Goal: Transaction & Acquisition: Purchase product/service

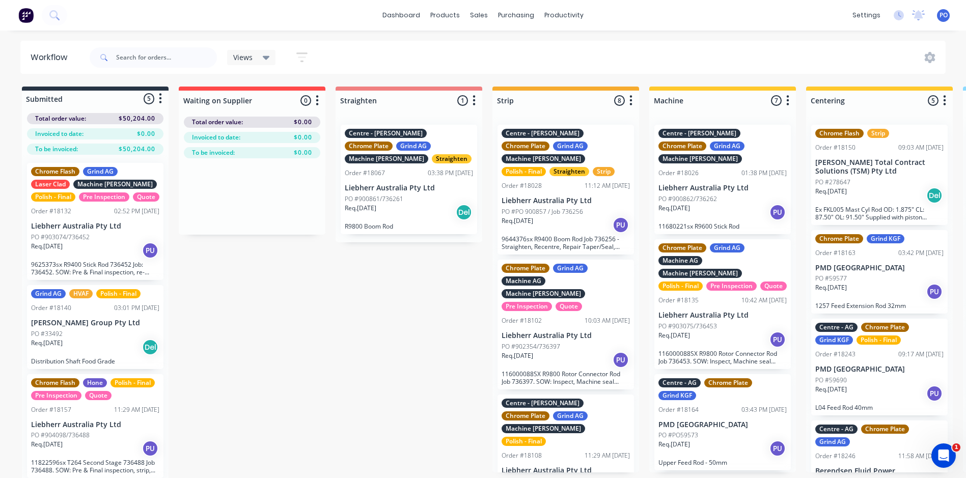
scroll to position [502, 0]
click at [475, 14] on div "sales" at bounding box center [479, 15] width 28 height 15
click at [501, 48] on div "Sales Orders" at bounding box center [517, 48] width 42 height 9
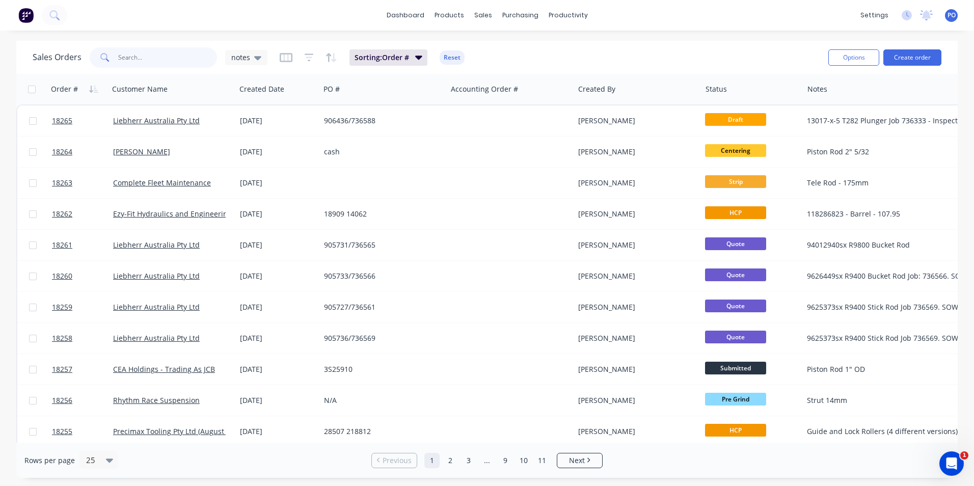
click at [152, 60] on input "text" at bounding box center [167, 57] width 99 height 20
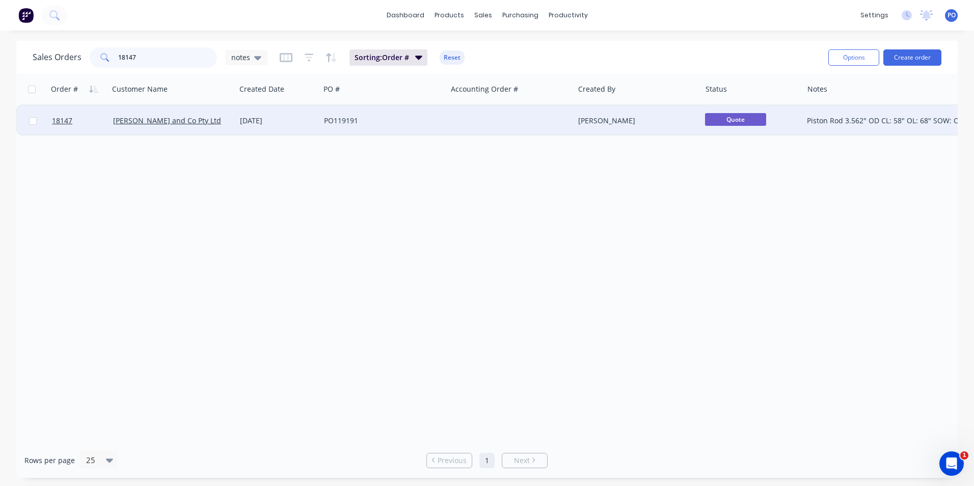
type input "18147"
click at [521, 117] on div at bounding box center [510, 120] width 127 height 31
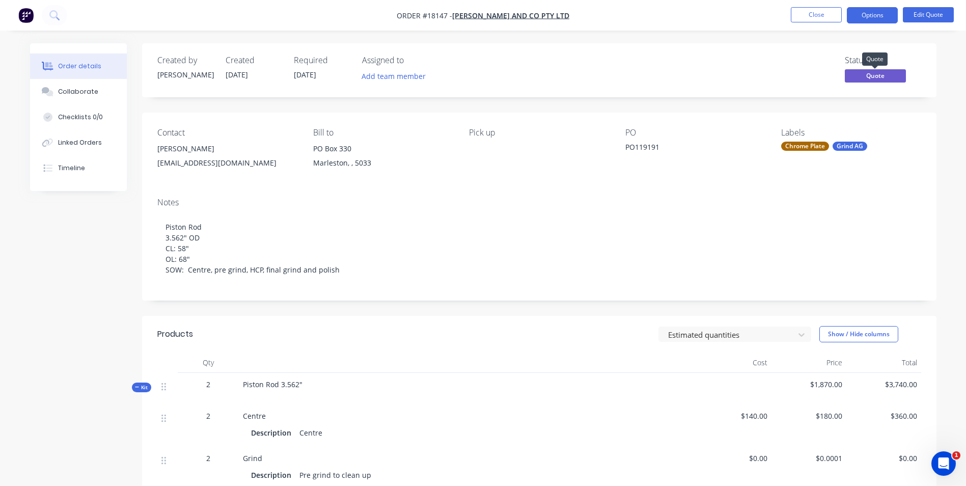
click at [893, 76] on span "Quote" at bounding box center [875, 75] width 61 height 13
click at [863, 13] on button "Options" at bounding box center [872, 15] width 51 height 16
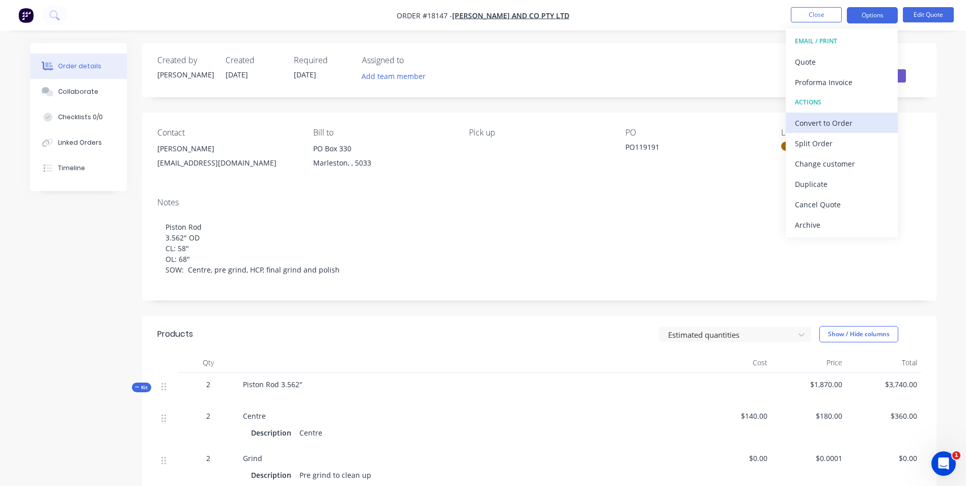
click at [850, 123] on div "Convert to Order" at bounding box center [842, 123] width 94 height 15
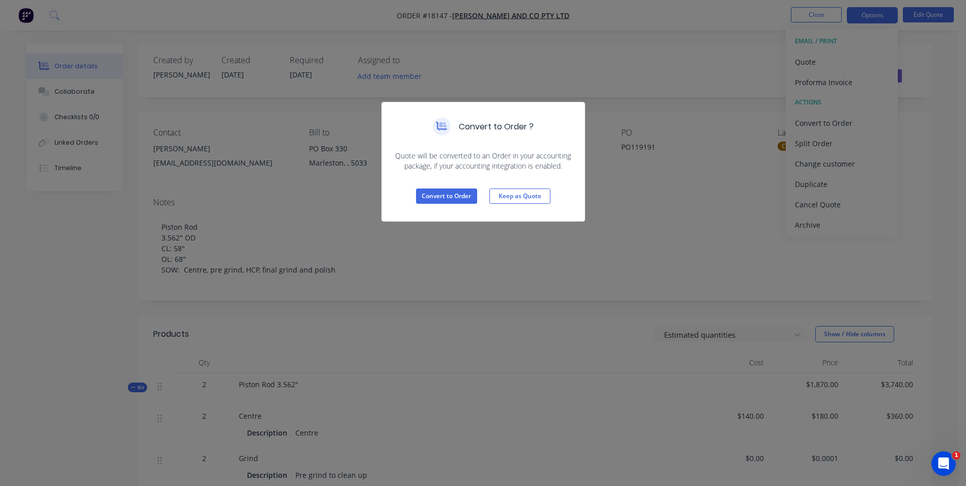
click at [752, 78] on div "Convert to Order ? Quote will be converted to an Order in your accounting packa…" at bounding box center [483, 243] width 966 height 486
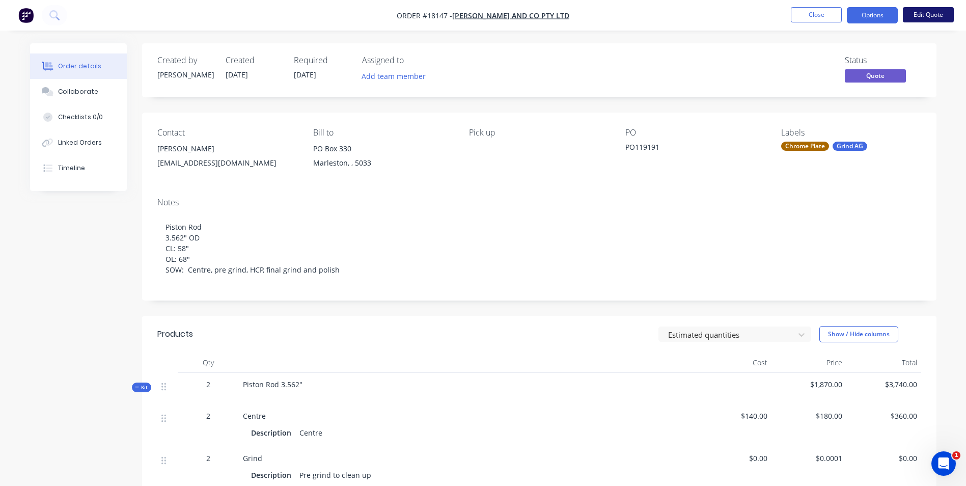
click at [921, 12] on button "Edit Quote" at bounding box center [928, 14] width 51 height 15
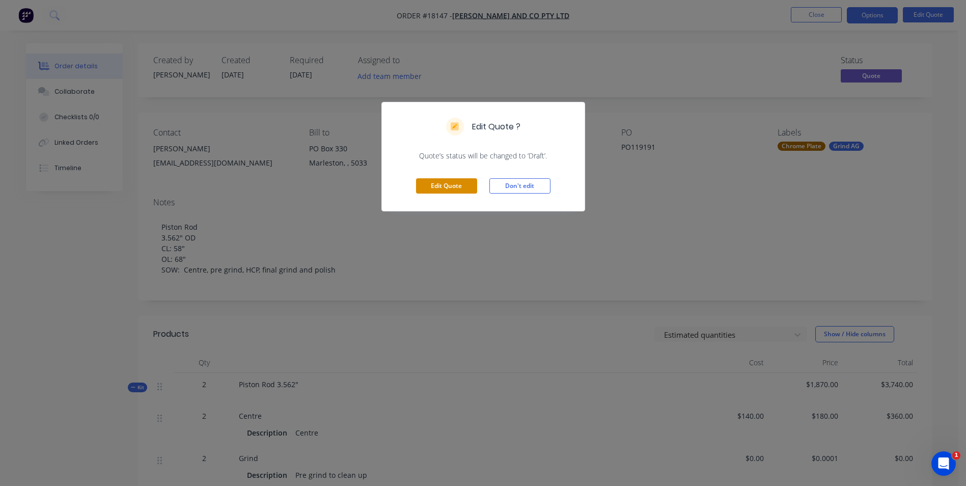
click at [457, 186] on button "Edit Quote" at bounding box center [446, 185] width 61 height 15
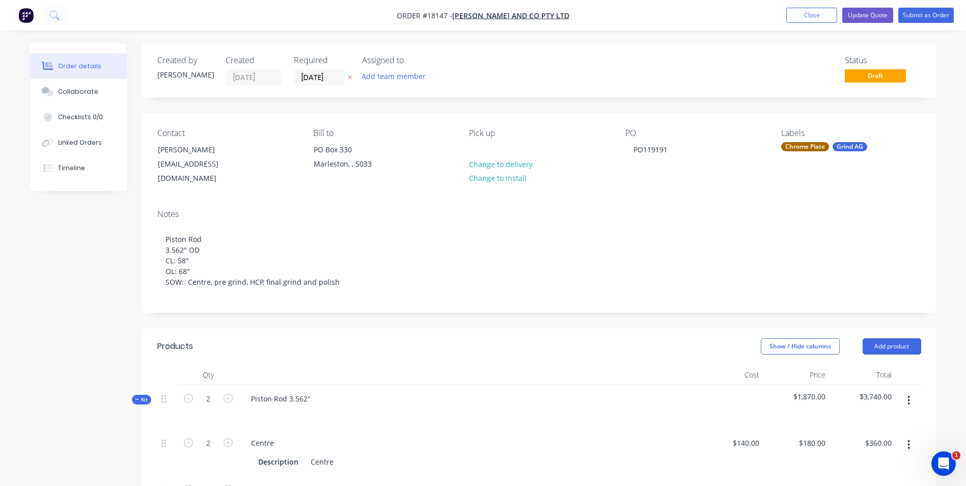
click at [900, 80] on span "Draft" at bounding box center [875, 75] width 61 height 13
click at [875, 14] on button "Update Quote" at bounding box center [867, 15] width 51 height 15
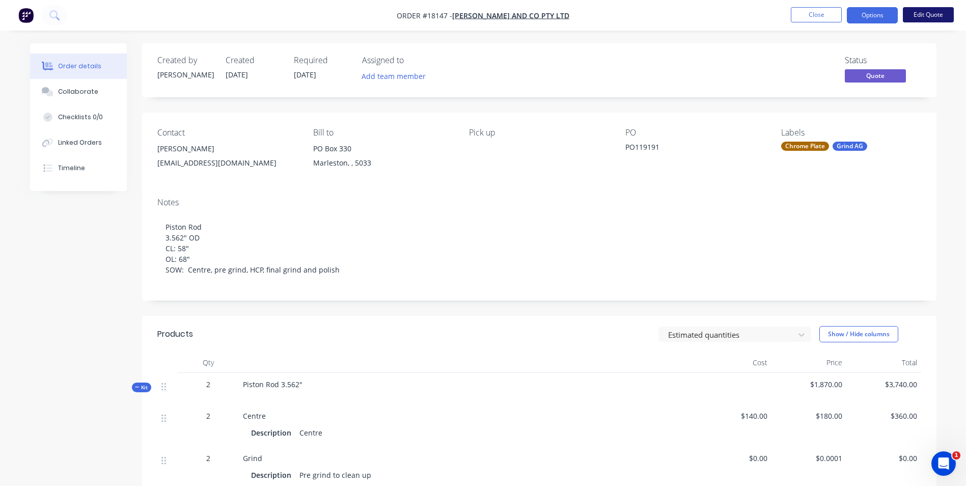
click at [921, 17] on button "Edit Quote" at bounding box center [928, 14] width 51 height 15
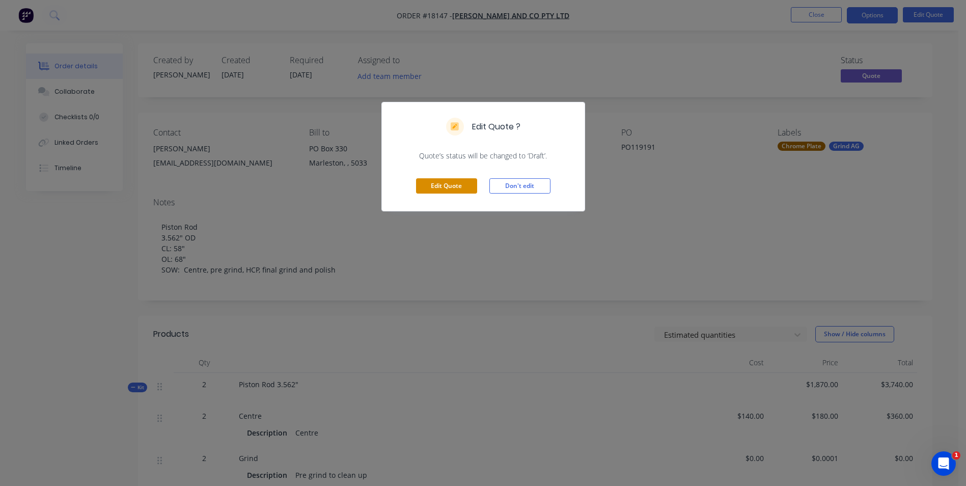
click at [443, 185] on button "Edit Quote" at bounding box center [446, 185] width 61 height 15
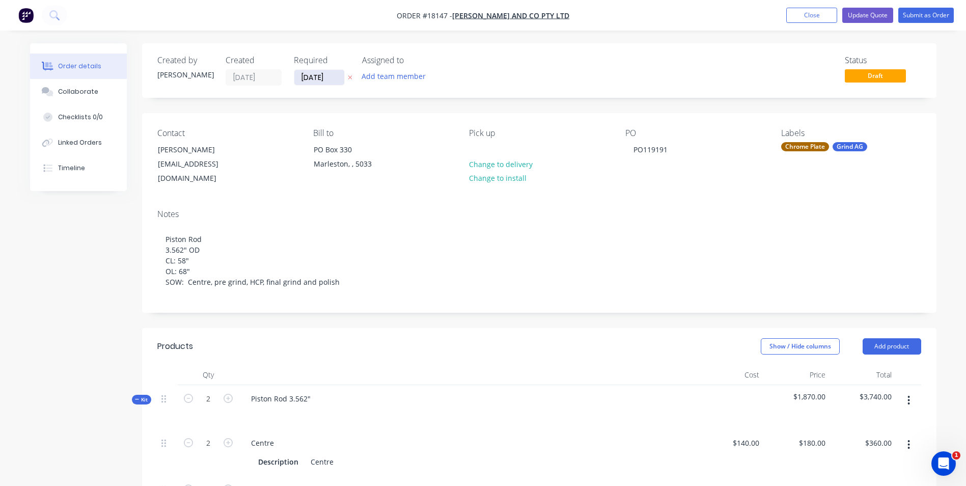
click at [340, 78] on input "[DATE]" at bounding box center [319, 77] width 50 height 15
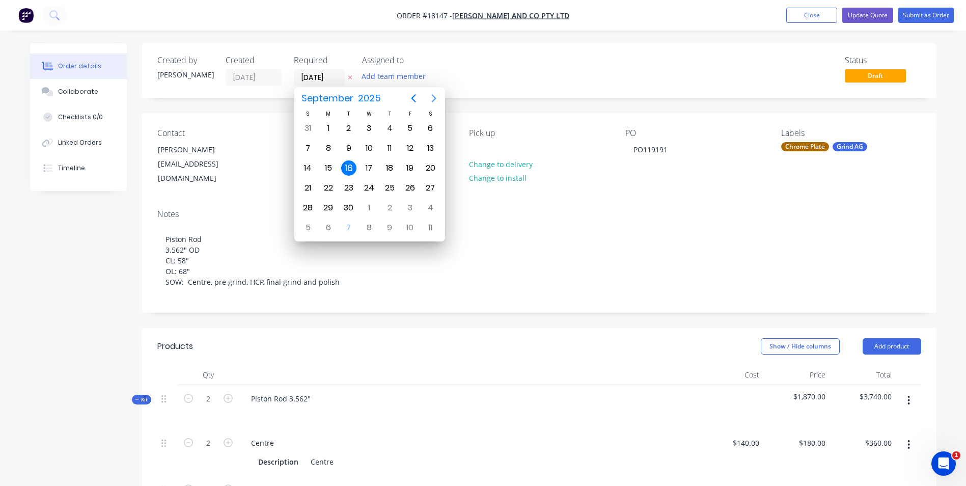
click at [435, 96] on icon "Next page" at bounding box center [434, 98] width 12 height 12
click at [348, 207] on div "28" at bounding box center [348, 207] width 15 height 15
type input "[DATE]"
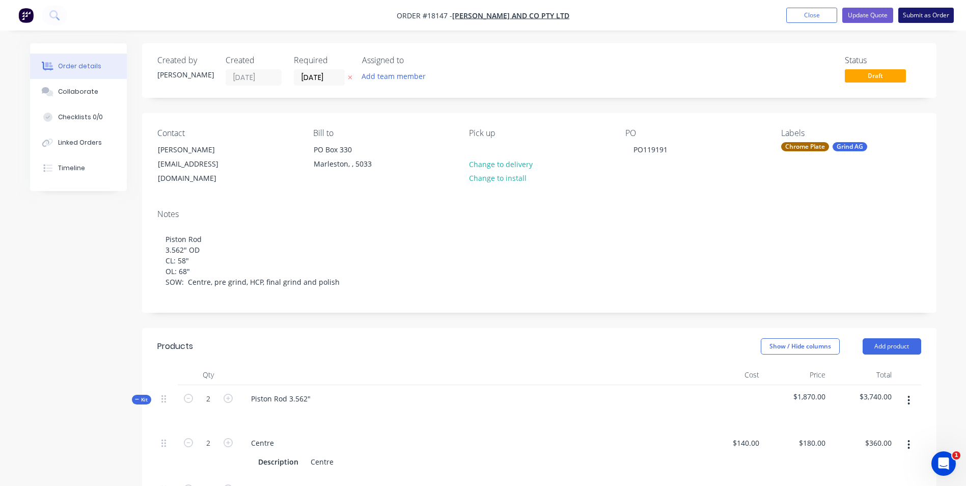
click at [931, 18] on button "Submit as Order" at bounding box center [926, 15] width 56 height 15
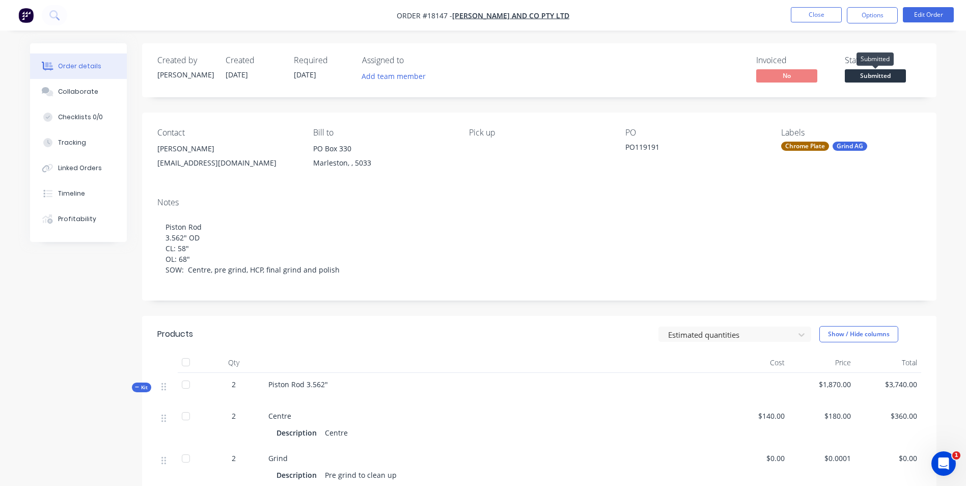
click at [887, 76] on span "Submitted" at bounding box center [875, 75] width 61 height 13
click at [879, 18] on button "Options" at bounding box center [872, 15] width 51 height 16
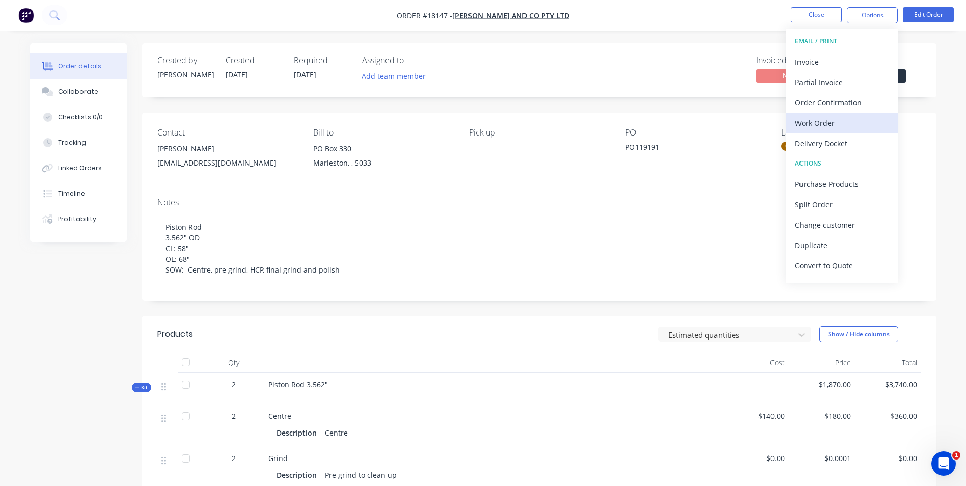
click at [825, 122] on div "Work Order" at bounding box center [842, 123] width 94 height 15
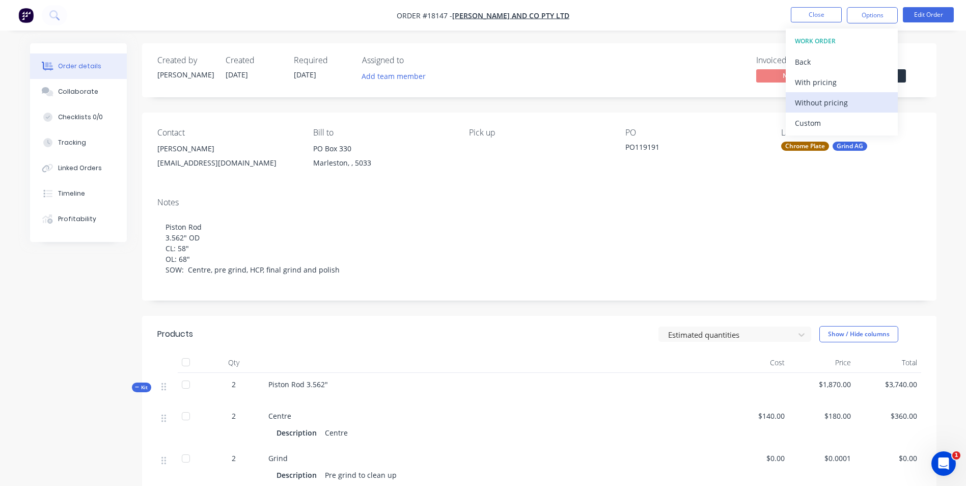
click at [868, 103] on div "Without pricing" at bounding box center [842, 102] width 94 height 15
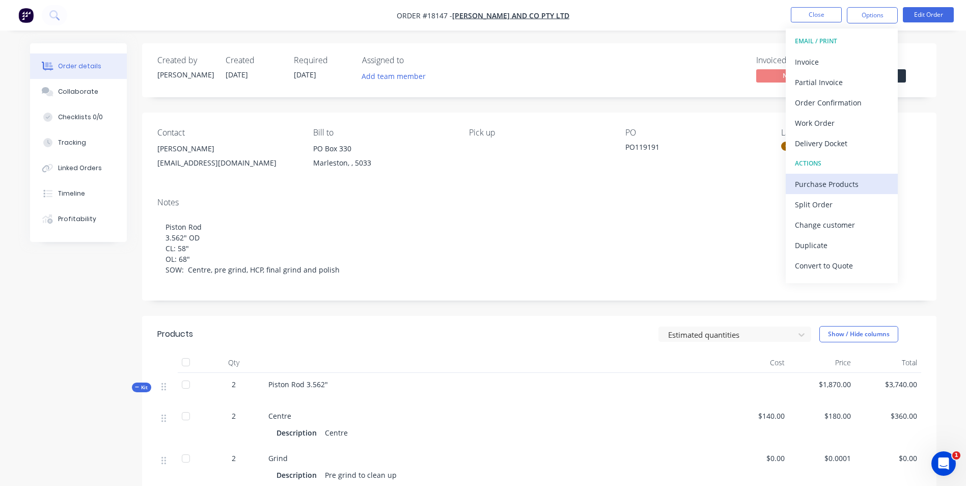
click at [844, 180] on div "Purchase Products" at bounding box center [842, 184] width 94 height 15
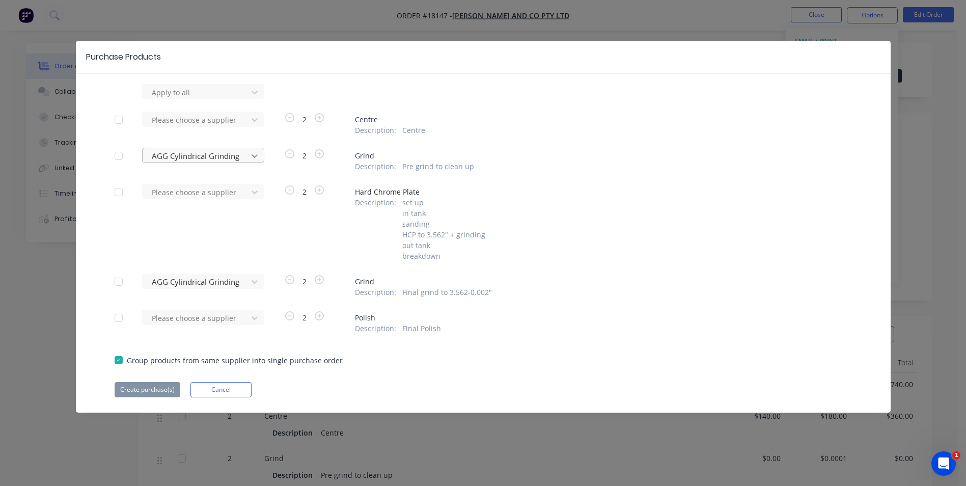
click at [260, 151] on div at bounding box center [254, 156] width 18 height 16
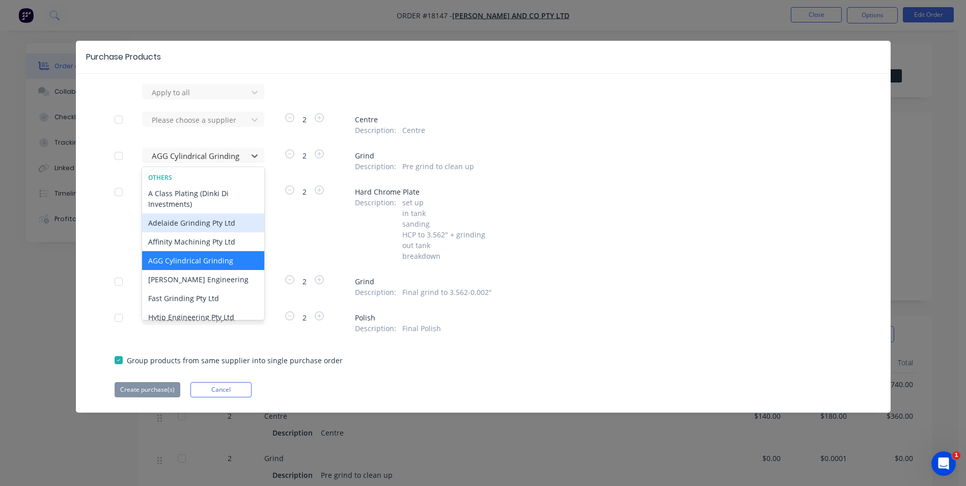
click at [197, 222] on div "Adelaide Grinding Pty Ltd" at bounding box center [203, 222] width 122 height 19
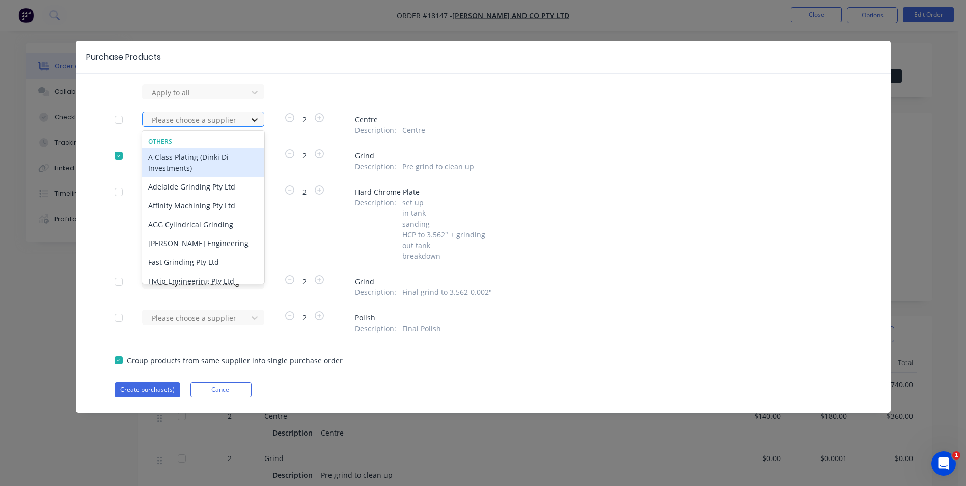
click at [257, 119] on icon at bounding box center [255, 120] width 6 height 4
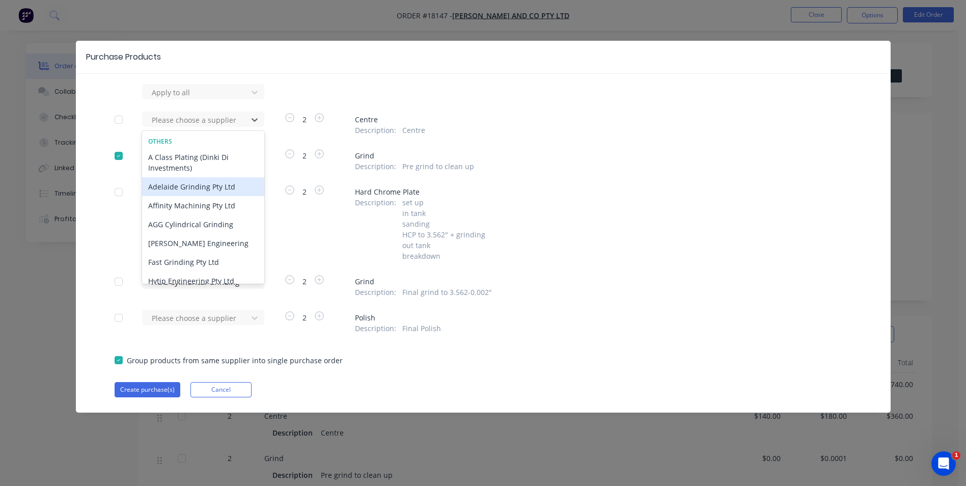
click at [215, 190] on div "Adelaide Grinding Pty Ltd" at bounding box center [203, 186] width 122 height 19
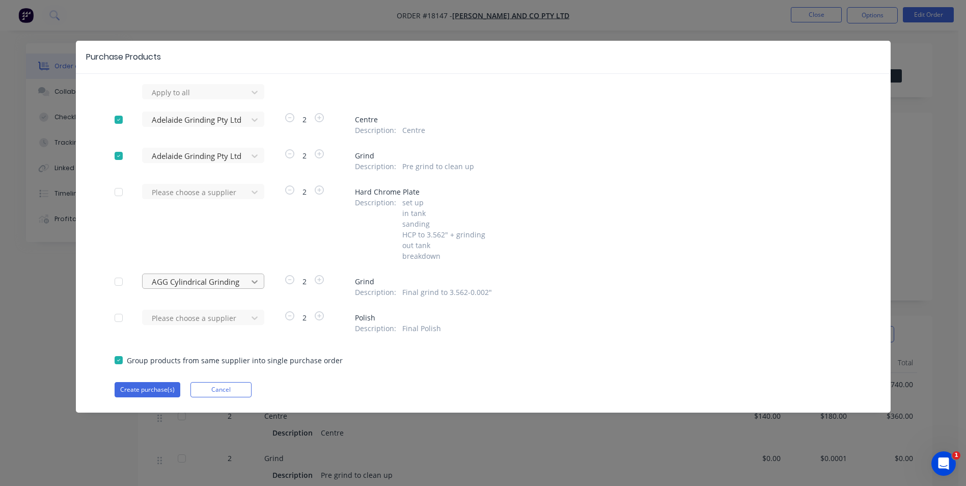
click at [257, 285] on icon at bounding box center [255, 282] width 10 height 10
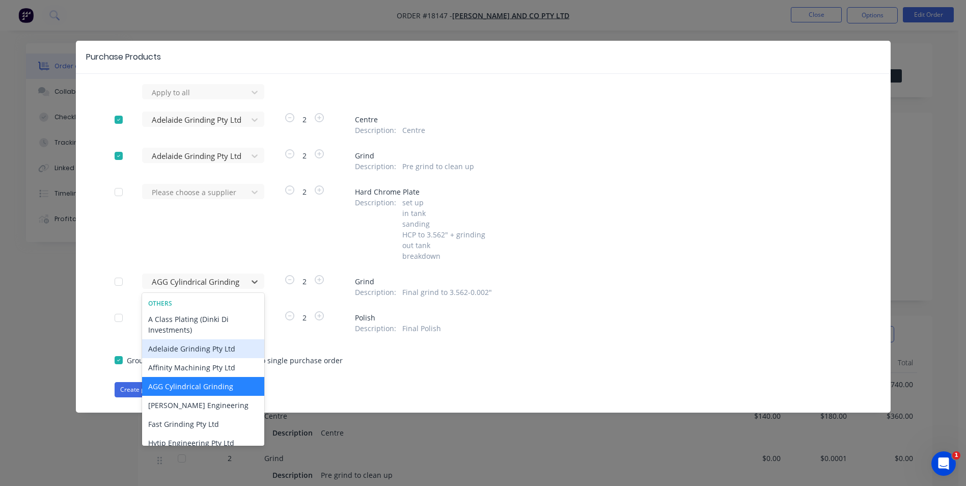
click at [212, 346] on div "Adelaide Grinding Pty Ltd" at bounding box center [203, 348] width 122 height 19
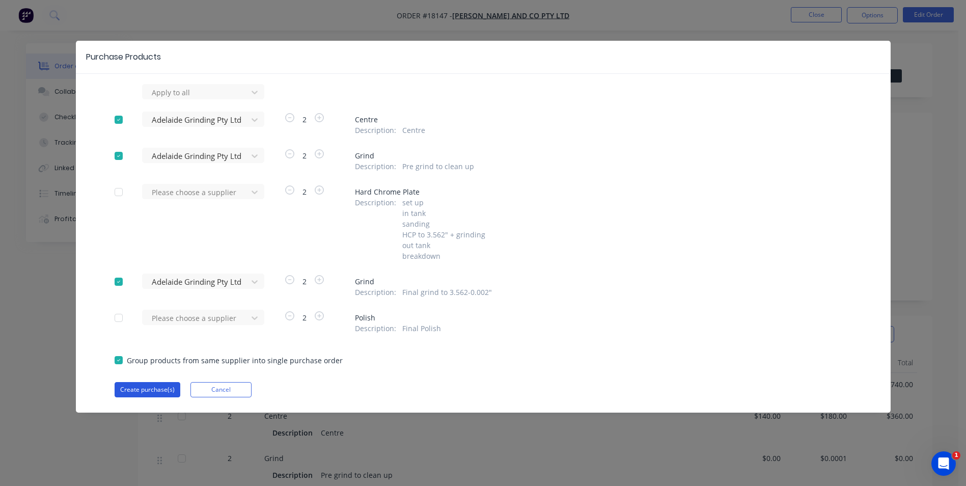
click at [147, 390] on button "Create purchase(s)" at bounding box center [148, 389] width 66 height 15
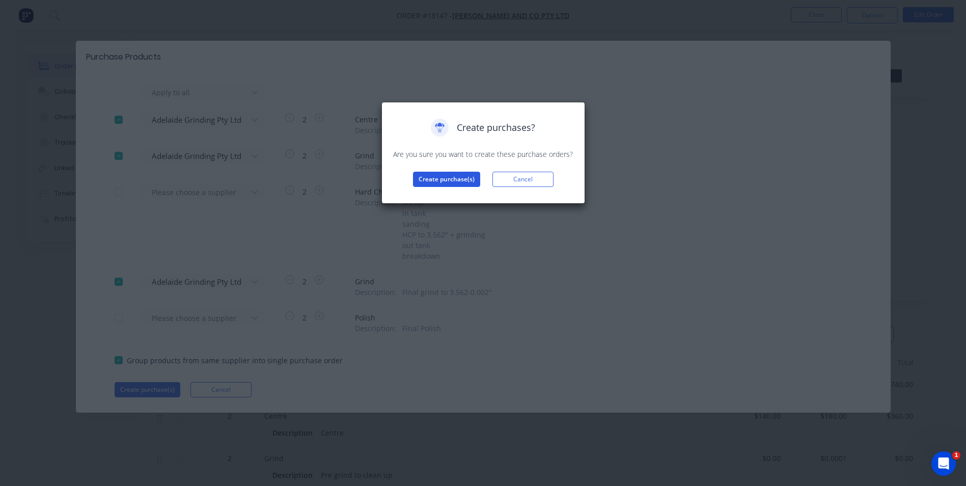
click at [444, 180] on button "Create purchase(s)" at bounding box center [446, 179] width 67 height 15
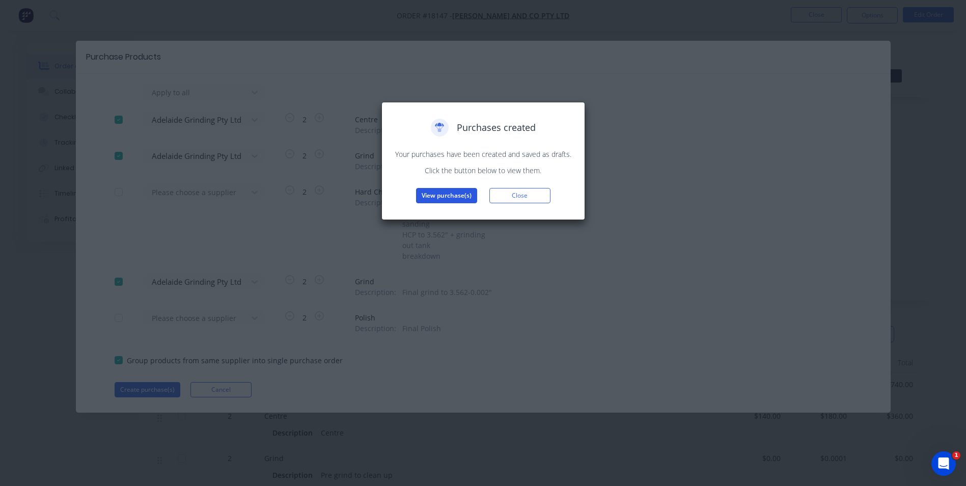
click at [461, 197] on button "View purchase(s)" at bounding box center [446, 195] width 61 height 15
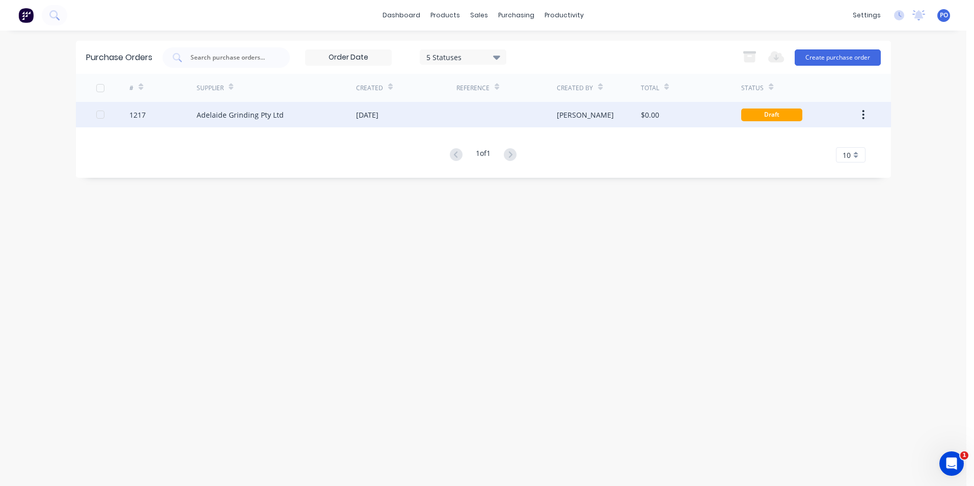
click at [471, 116] on div at bounding box center [506, 114] width 100 height 25
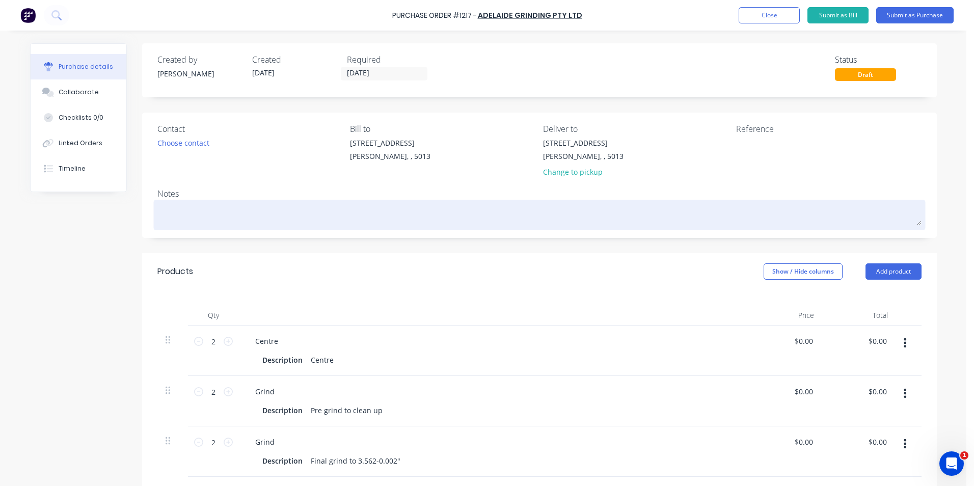
click at [192, 215] on textarea at bounding box center [539, 213] width 764 height 23
type textarea "x"
type textarea "P"
type textarea "x"
type textarea "Pi"
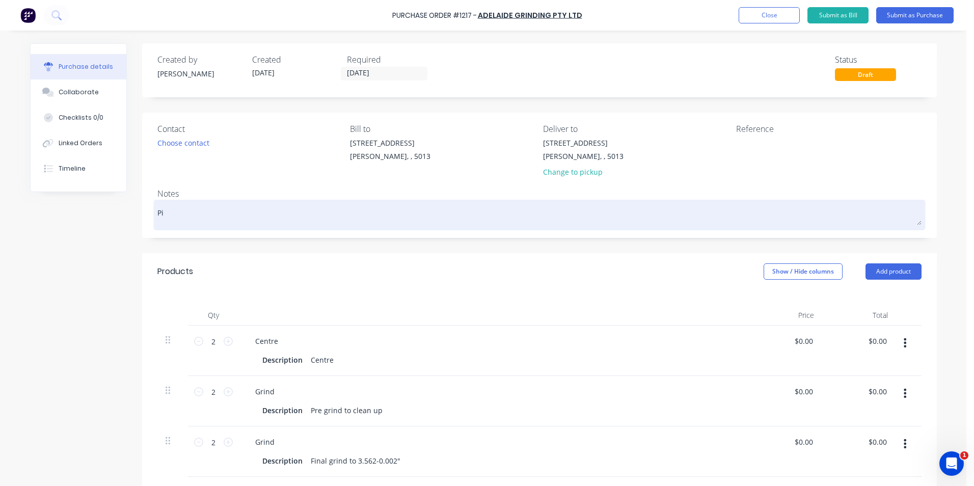
type textarea "x"
type textarea "Pis"
type textarea "x"
type textarea "Pist"
type textarea "x"
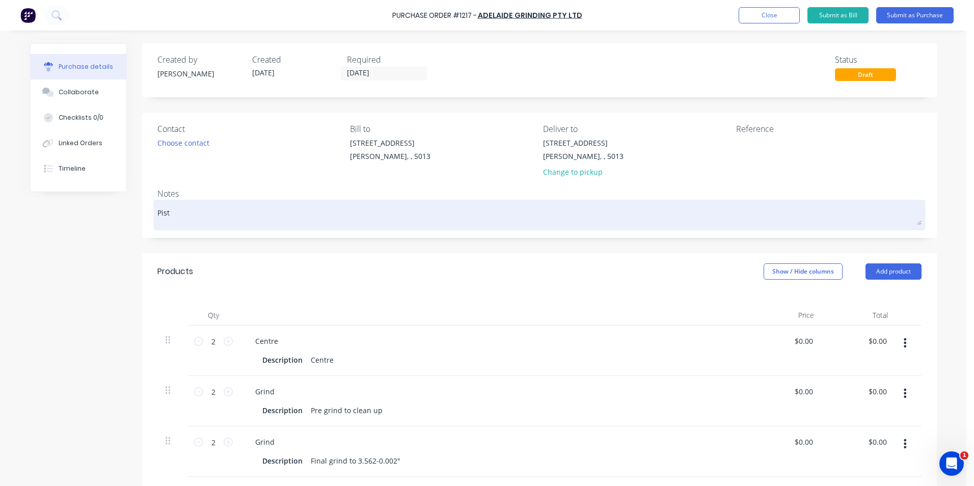
type textarea "Pisto"
type textarea "x"
type textarea "Piston"
type textarea "x"
type textarea "Piston"
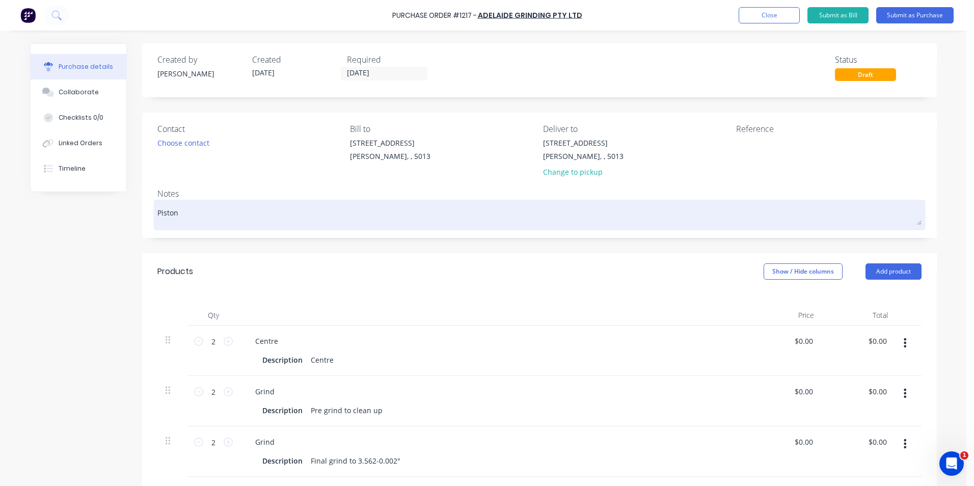
type textarea "x"
type textarea "Piston R"
type textarea "x"
type textarea "Piston Ro"
type textarea "x"
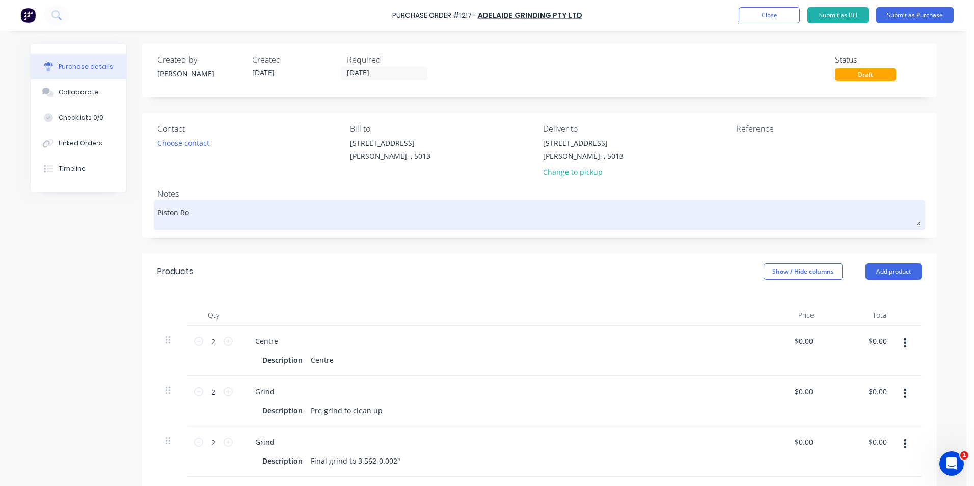
type textarea "Piston Rod"
type textarea "x"
type textarea "Piston Rods"
type textarea "x"
type textarea "Piston Rods"
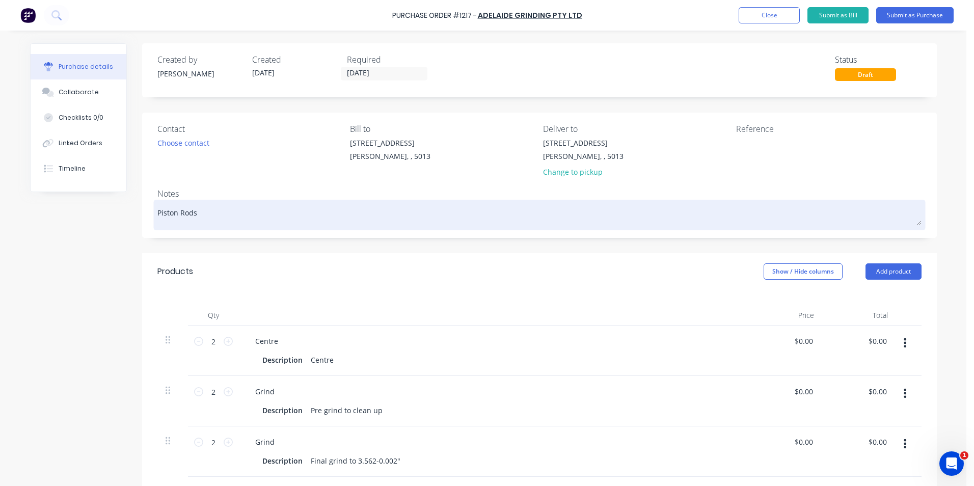
type textarea "x"
type textarea "Piston Rods 3"
type textarea "x"
type textarea "Piston Rods 33"
type textarea "x"
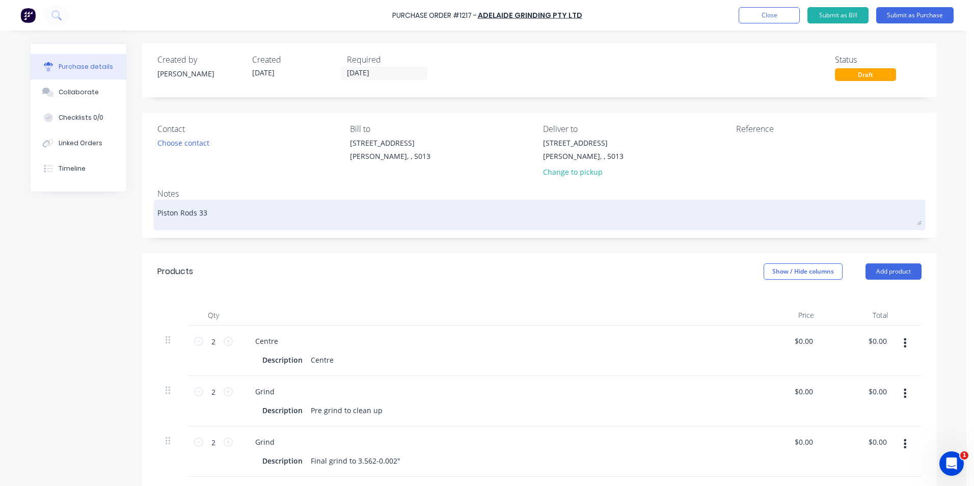
type textarea "Piston Rods 33."
type textarea "x"
type textarea "Piston Rods 33.5+"
type textarea "x"
type textarea "Piston Rods 33.5+62"
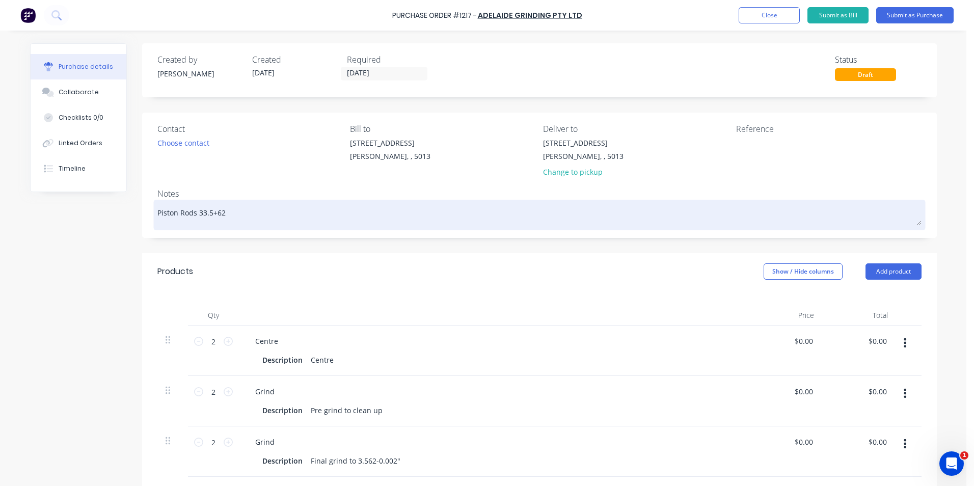
type textarea "x"
type textarea "Piston Rods 33.5+625"
type textarea "x"
type textarea "Piston Rods 33.5+625""
click at [213, 210] on textarea "Piston Rods 33.5+625"" at bounding box center [539, 213] width 764 height 23
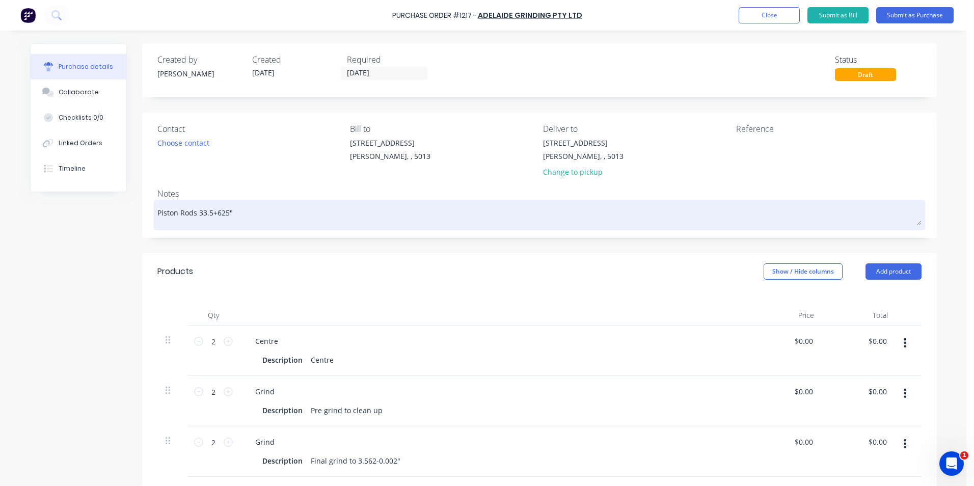
type textarea "x"
type textarea "Piston Rods 33.5625""
type textarea "x"
type textarea "Piston Rods 33.625""
type textarea "x"
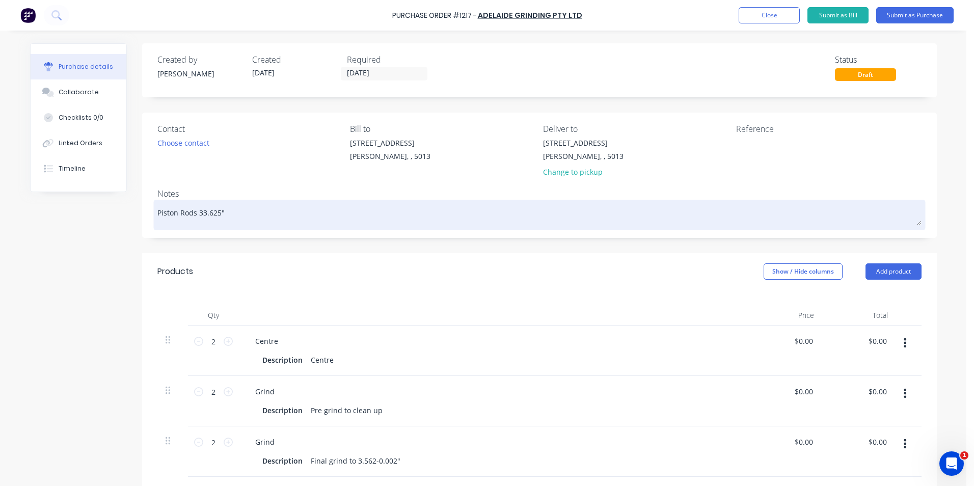
type textarea "Piston Rods 33625""
type textarea "x"
type textarea "Piston Rods 3.625""
type textarea "x"
type textarea "Piston Rods 3.62""
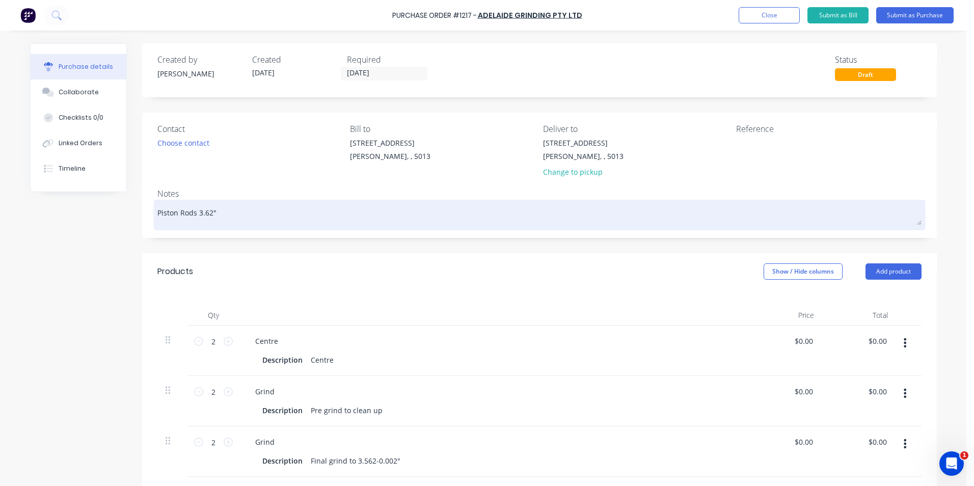
type textarea "x"
type textarea "Piston Rods 3.6""
type textarea "x"
type textarea "Piston Rods 3.""
type textarea "x"
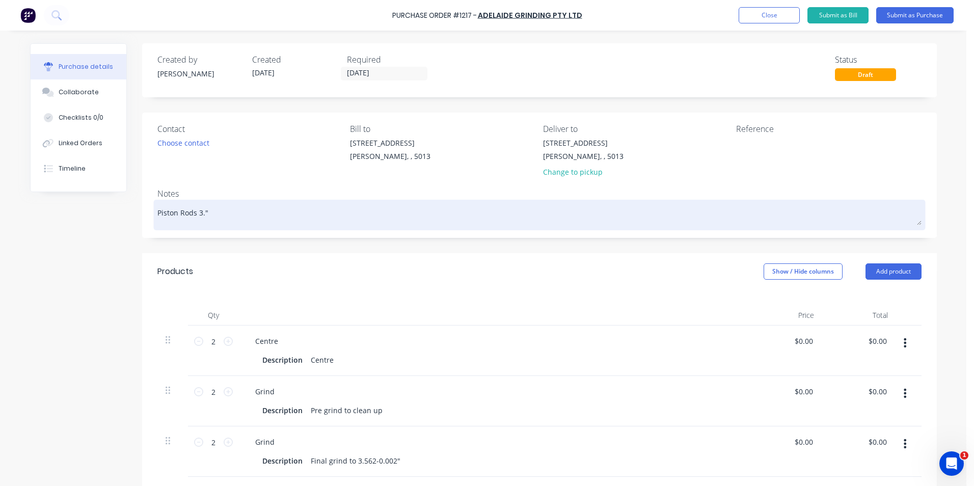
type textarea "Piston Rods 3.5""
type textarea "x"
type textarea "Piston Rods 3.56""
type textarea "x"
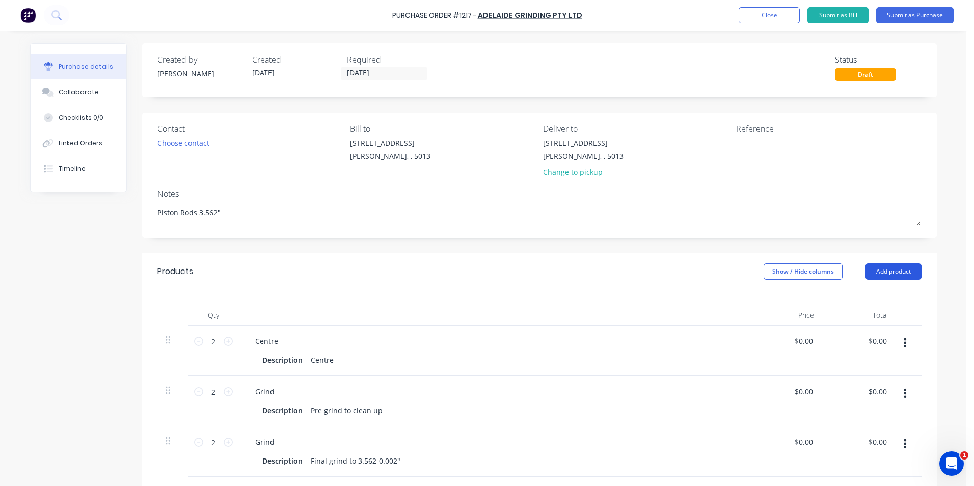
type textarea "Piston Rods 3.562""
type textarea "x"
type textarea "Piston Rods 3.562""
click at [902, 274] on button "Add product" at bounding box center [893, 271] width 56 height 16
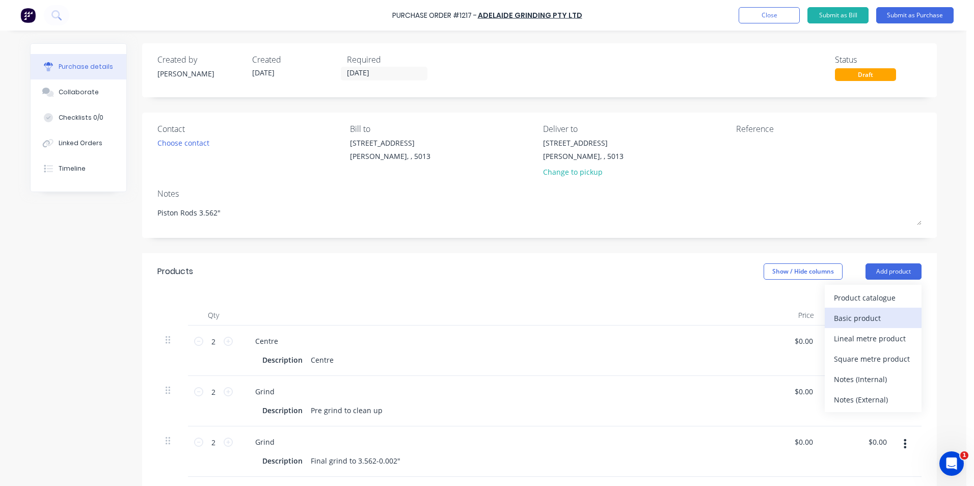
click at [884, 314] on div "Basic product" at bounding box center [873, 318] width 78 height 15
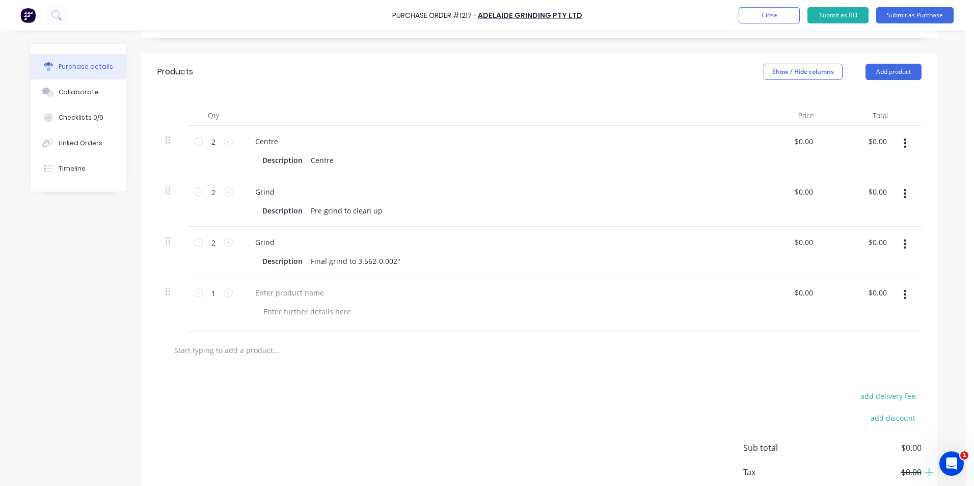
scroll to position [204, 0]
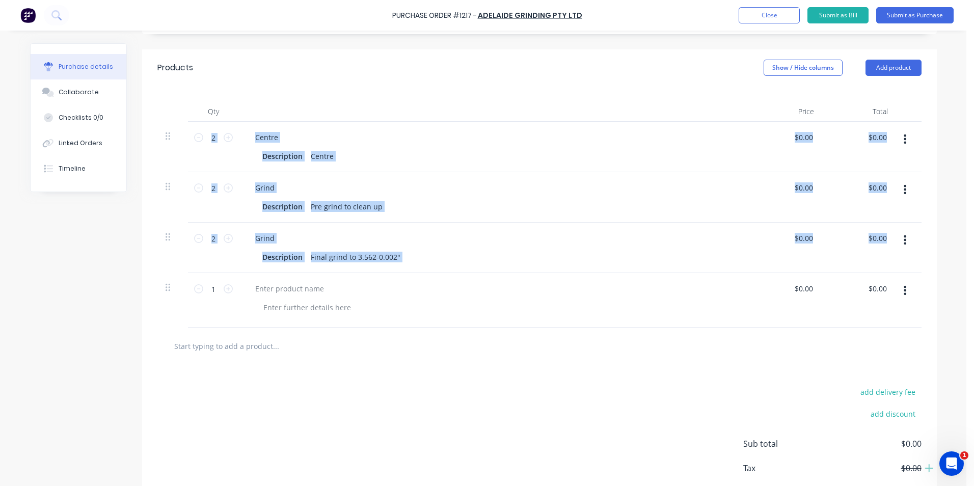
drag, startPoint x: 160, startPoint y: 288, endPoint x: 158, endPoint y: 124, distance: 164.0
click at [158, 124] on div "2 2 Centre Description Centre $0.00 $0.00 $0.00 $0.00 2 2 Grind Description Pre…" at bounding box center [539, 225] width 764 height 206
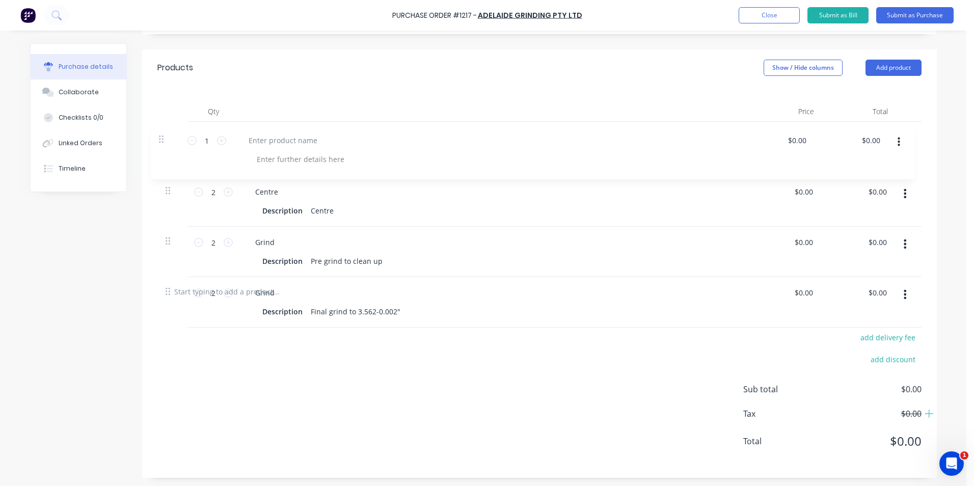
drag, startPoint x: 164, startPoint y: 287, endPoint x: 161, endPoint y: 133, distance: 153.8
click at [161, 133] on div "2 2 Centre Description Centre $0.00 $0.00 $0.00 $0.00 2 2 Grind Description Pre…" at bounding box center [539, 197] width 764 height 151
type textarea "x"
type input "1"
type input "2"
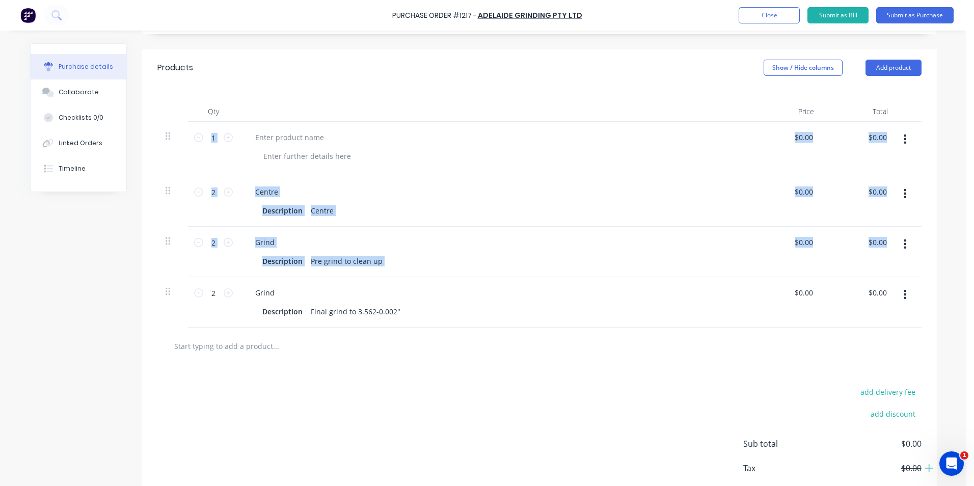
click at [399, 147] on div at bounding box center [493, 149] width 509 height 54
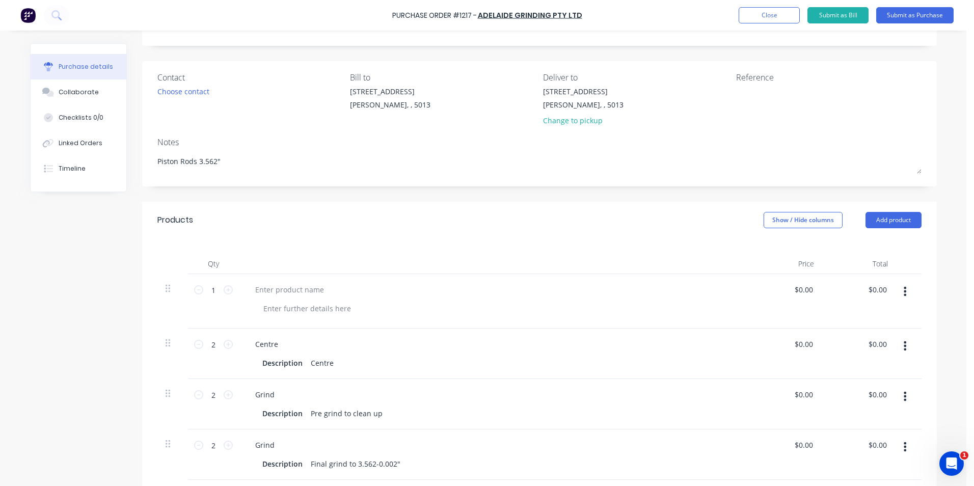
scroll to position [51, 0]
click at [226, 293] on icon at bounding box center [228, 290] width 9 height 9
type textarea "x"
type input "2"
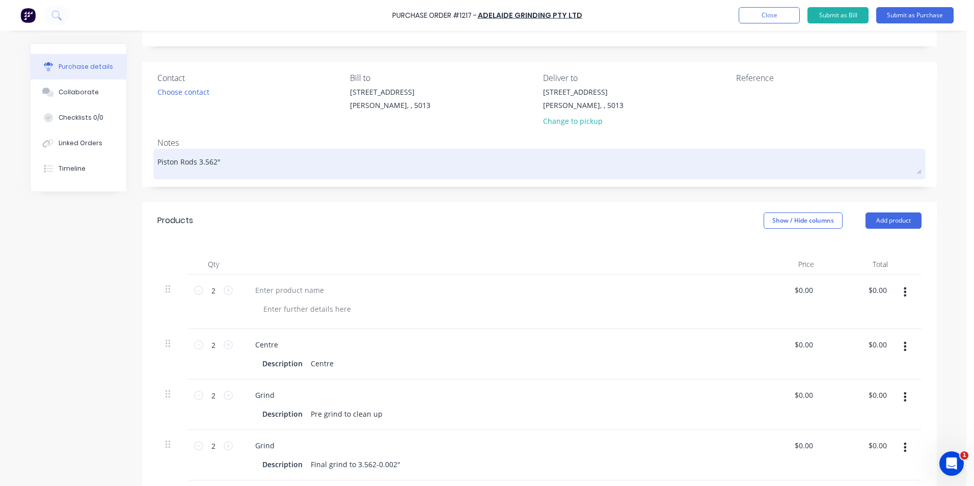
drag, startPoint x: 217, startPoint y: 162, endPoint x: 150, endPoint y: 163, distance: 66.7
click at [157, 163] on div "Piston Rods 3.562"" at bounding box center [539, 163] width 764 height 25
drag, startPoint x: 224, startPoint y: 163, endPoint x: 154, endPoint y: 165, distance: 69.3
click at [157, 165] on textarea "Piston Rods 3.562"" at bounding box center [539, 162] width 764 height 23
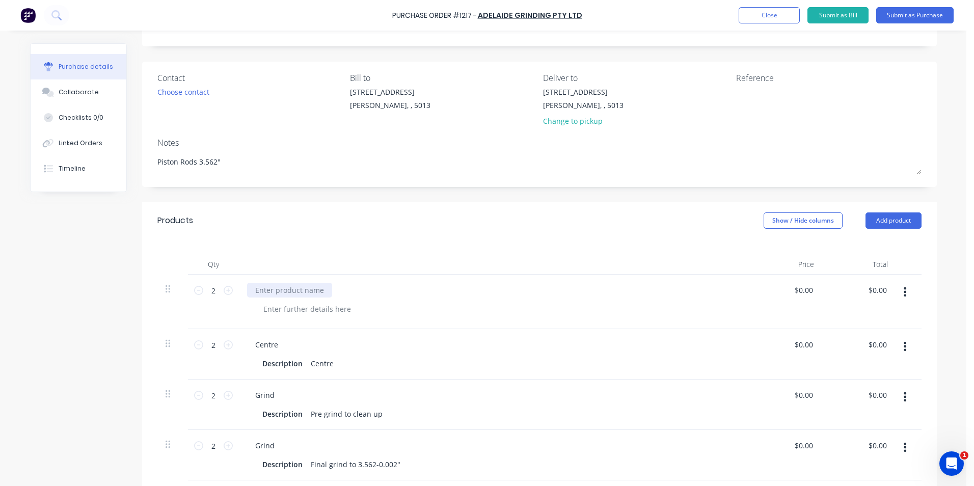
click at [303, 293] on div at bounding box center [289, 290] width 85 height 15
type textarea "x"
paste div
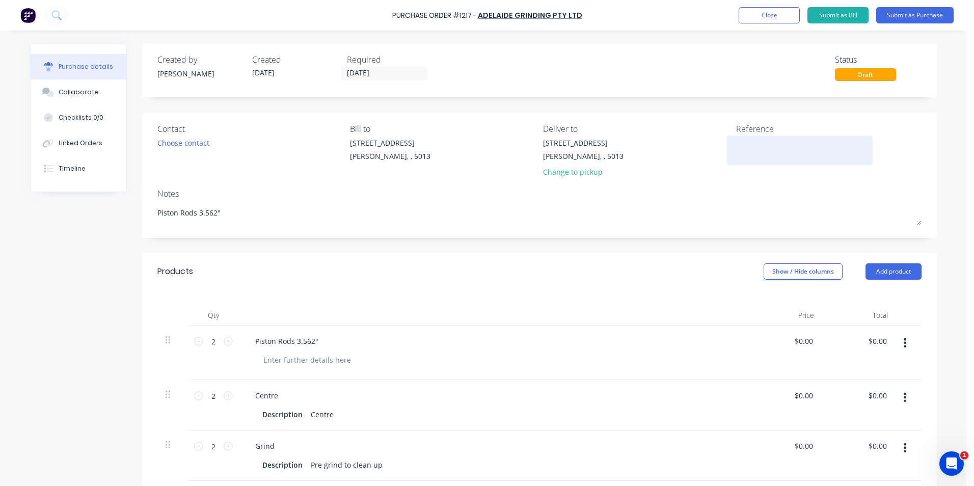
type textarea "x"
click at [765, 156] on textarea at bounding box center [799, 148] width 127 height 23
type textarea "TC18147"
type textarea "x"
type textarea "TC18147"
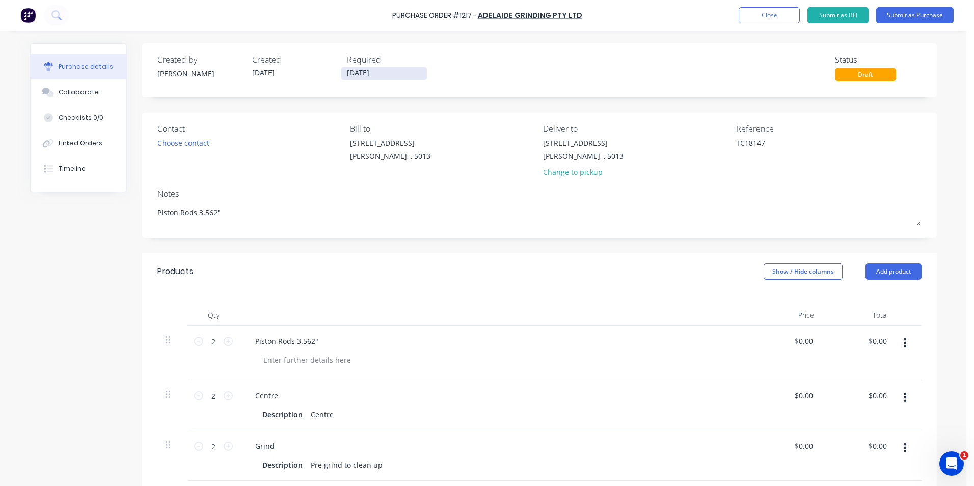
click at [376, 73] on input "[DATE]" at bounding box center [384, 73] width 86 height 13
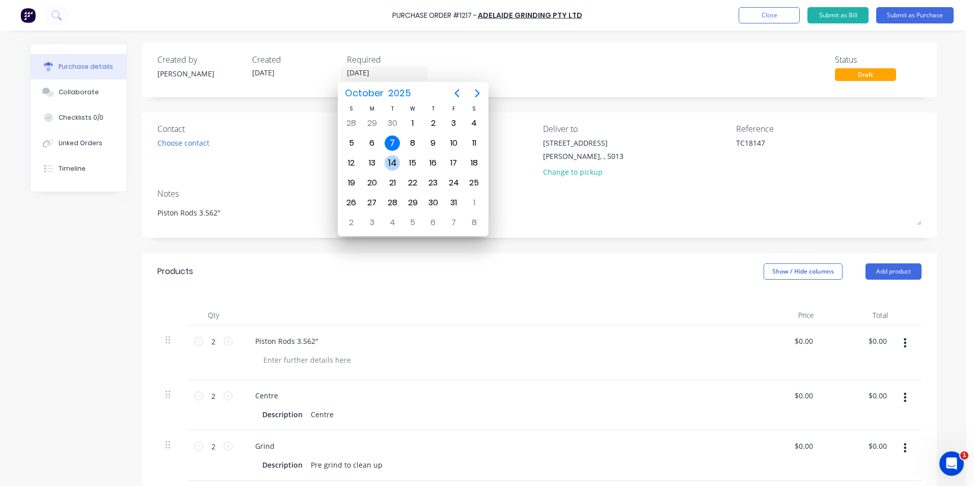
click at [393, 164] on div "14" at bounding box center [391, 162] width 15 height 15
type textarea "x"
type input "[DATE]"
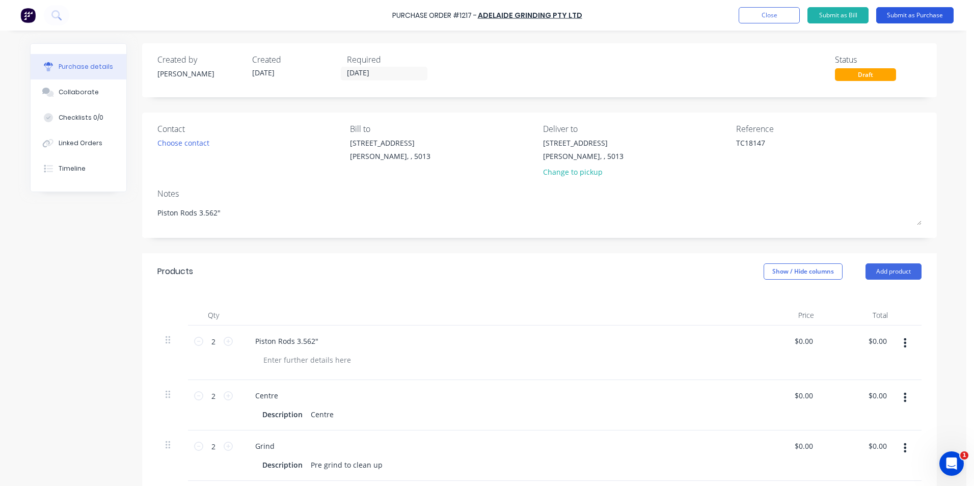
click at [914, 17] on button "Submit as Purchase" at bounding box center [914, 15] width 77 height 16
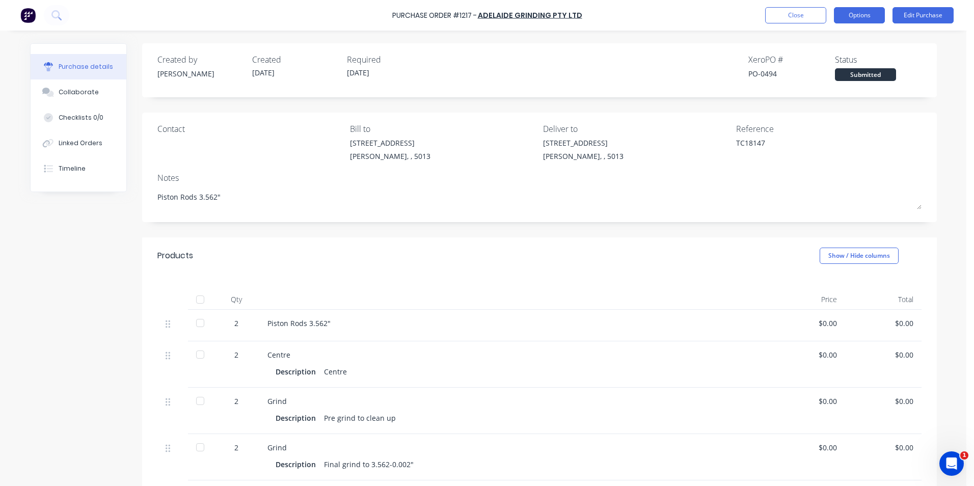
click at [859, 16] on button "Options" at bounding box center [859, 15] width 51 height 16
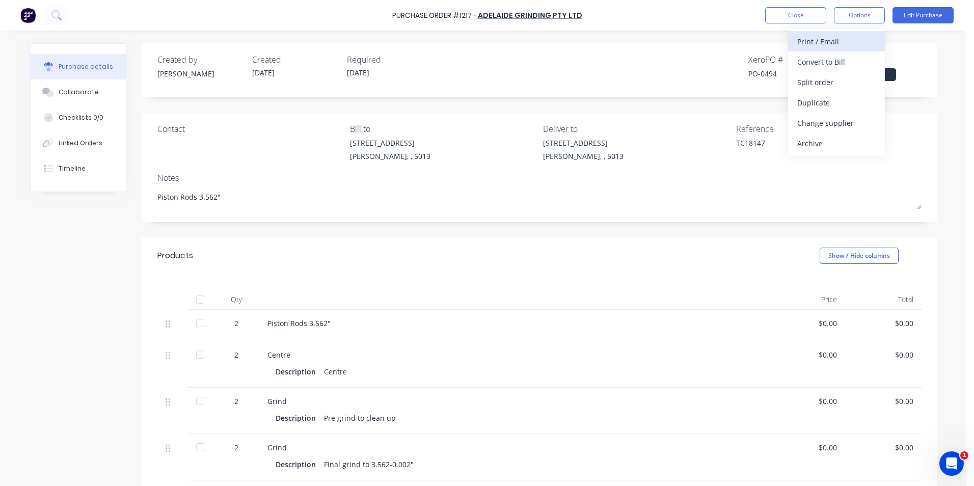
click at [855, 38] on div "Print / Email" at bounding box center [836, 41] width 78 height 15
click at [866, 80] on div "Without pricing" at bounding box center [836, 82] width 78 height 15
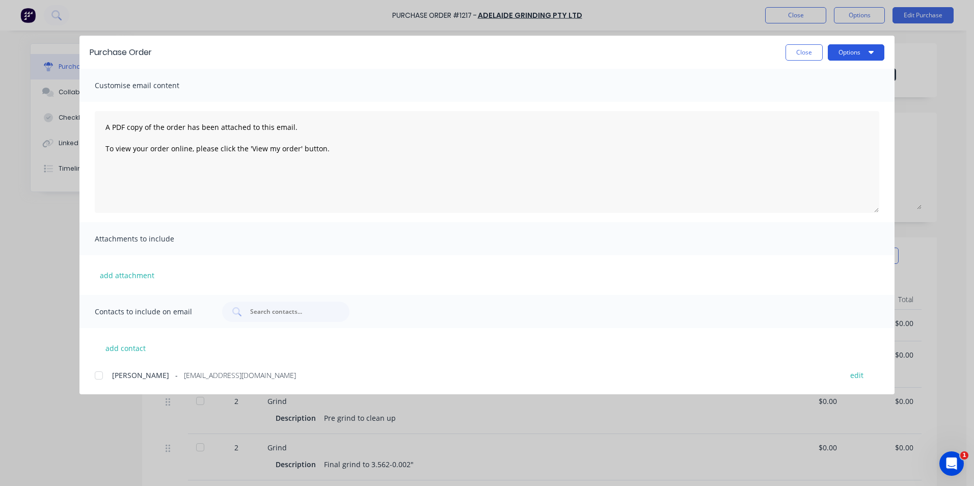
click at [872, 58] on button "Options" at bounding box center [855, 52] width 57 height 16
click at [856, 92] on div "Print" at bounding box center [835, 98] width 78 height 15
type textarea "x"
